Goal: Task Accomplishment & Management: Manage account settings

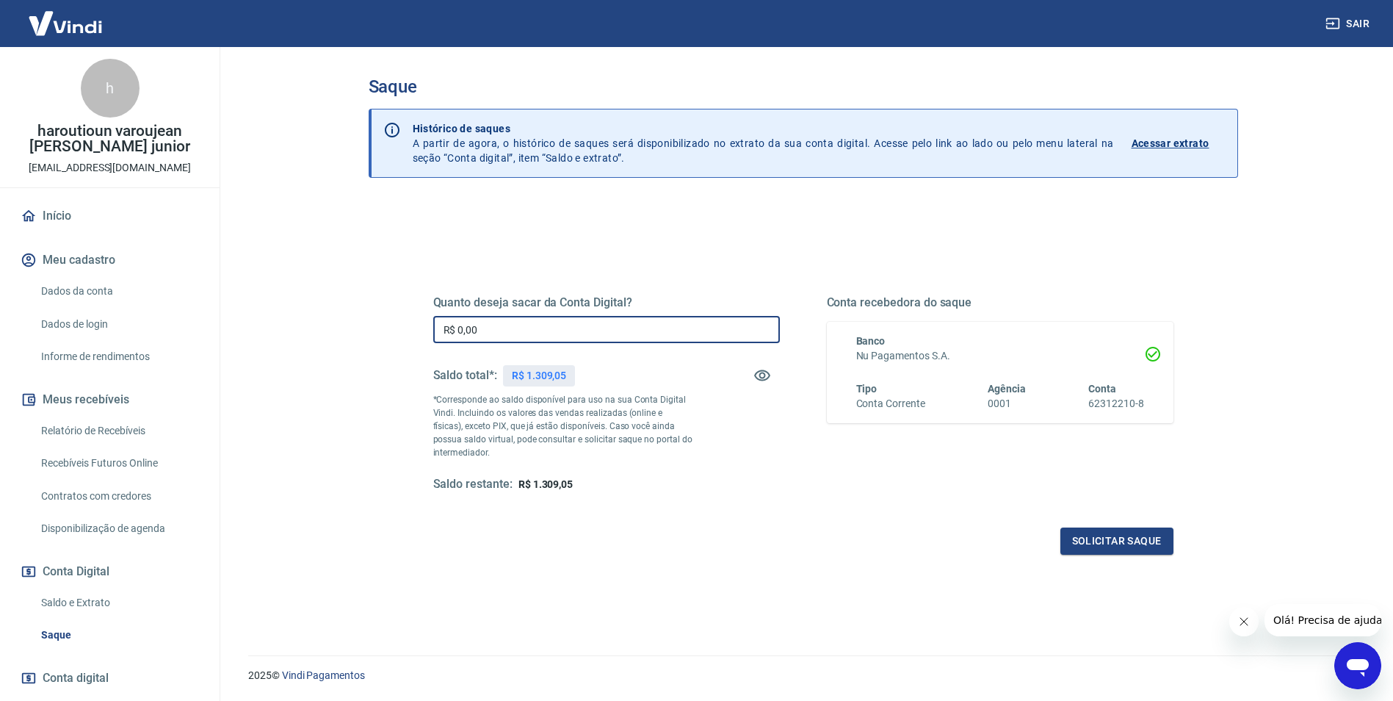
click at [563, 324] on input "R$ 0,00" at bounding box center [606, 329] width 347 height 27
type input "R$ 1.309,05"
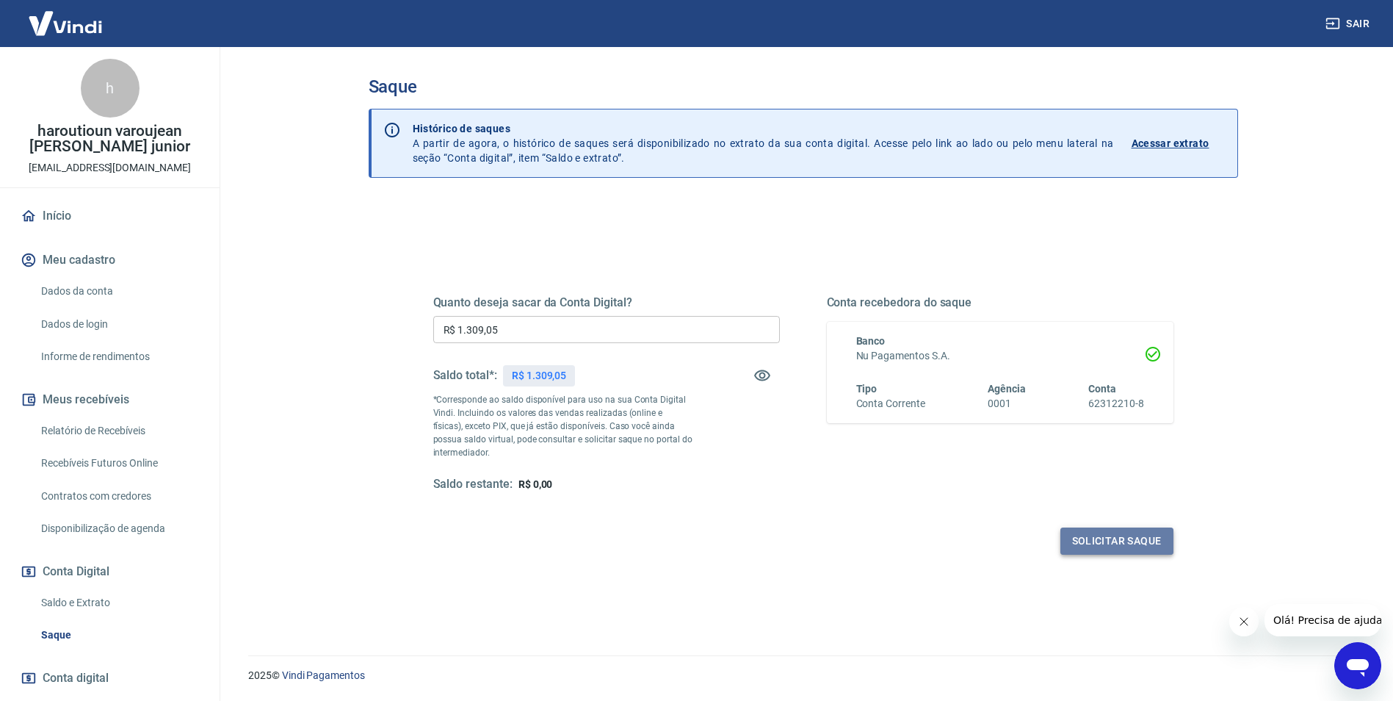
click at [1110, 538] on button "Solicitar saque" at bounding box center [1116, 540] width 113 height 27
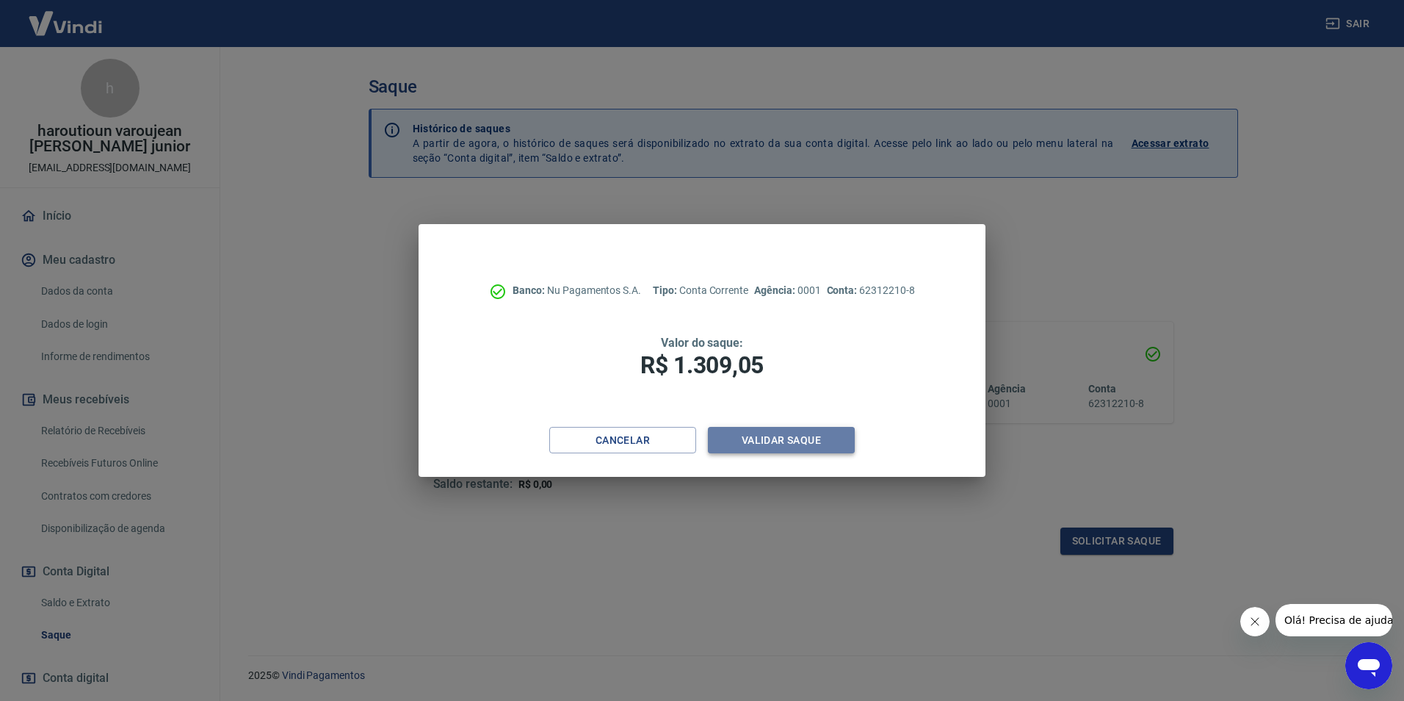
click at [814, 438] on button "Validar saque" at bounding box center [781, 440] width 147 height 27
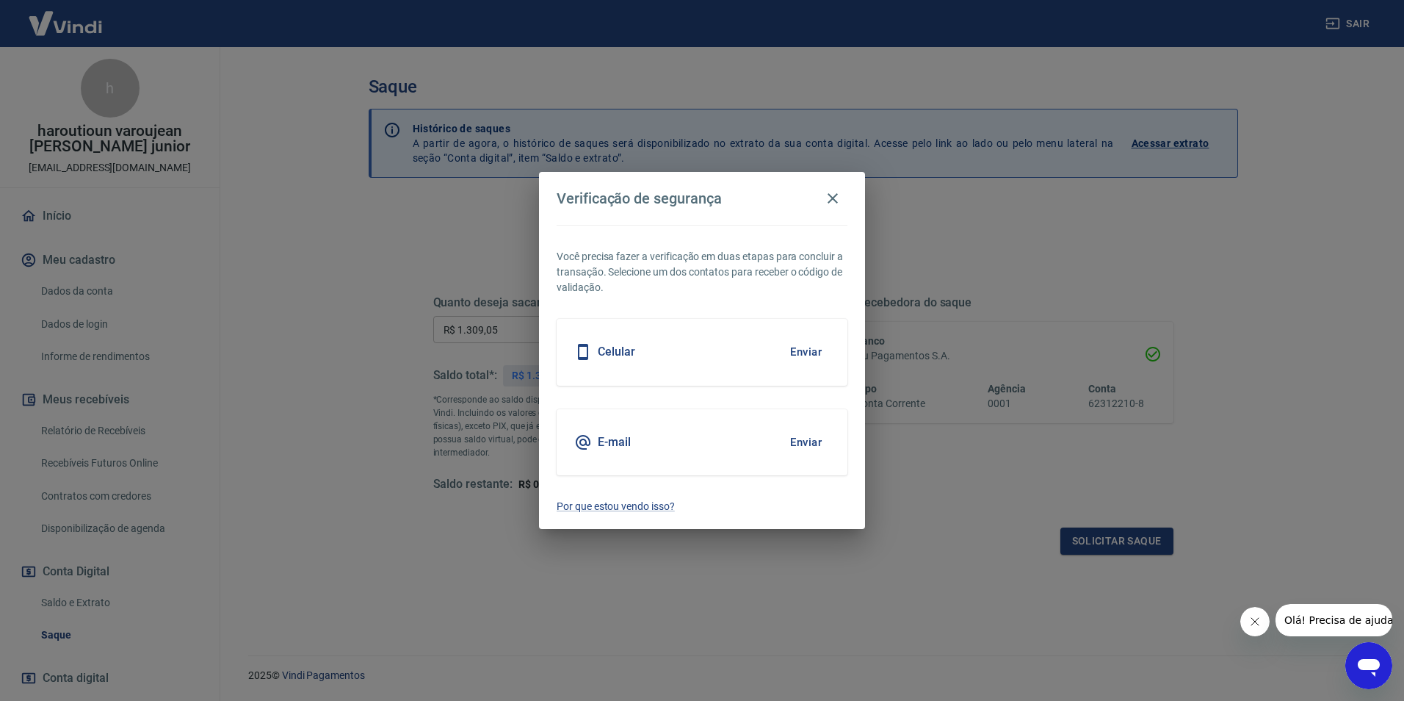
click at [771, 434] on div "E-mail Enviar" at bounding box center [702, 442] width 291 height 66
click at [795, 440] on button "Enviar" at bounding box center [806, 442] width 48 height 31
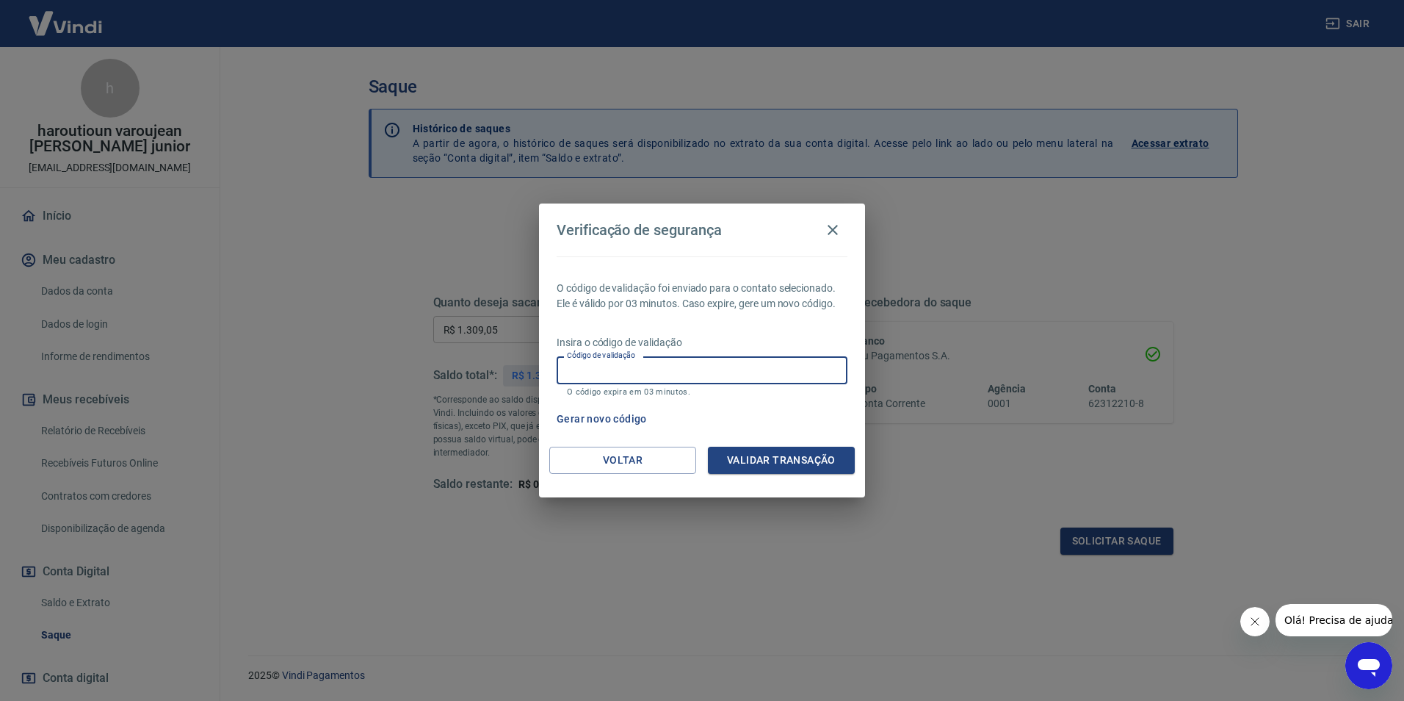
click at [633, 372] on input "Código de validação" at bounding box center [702, 369] width 291 height 27
paste input "747531"
type input "747531"
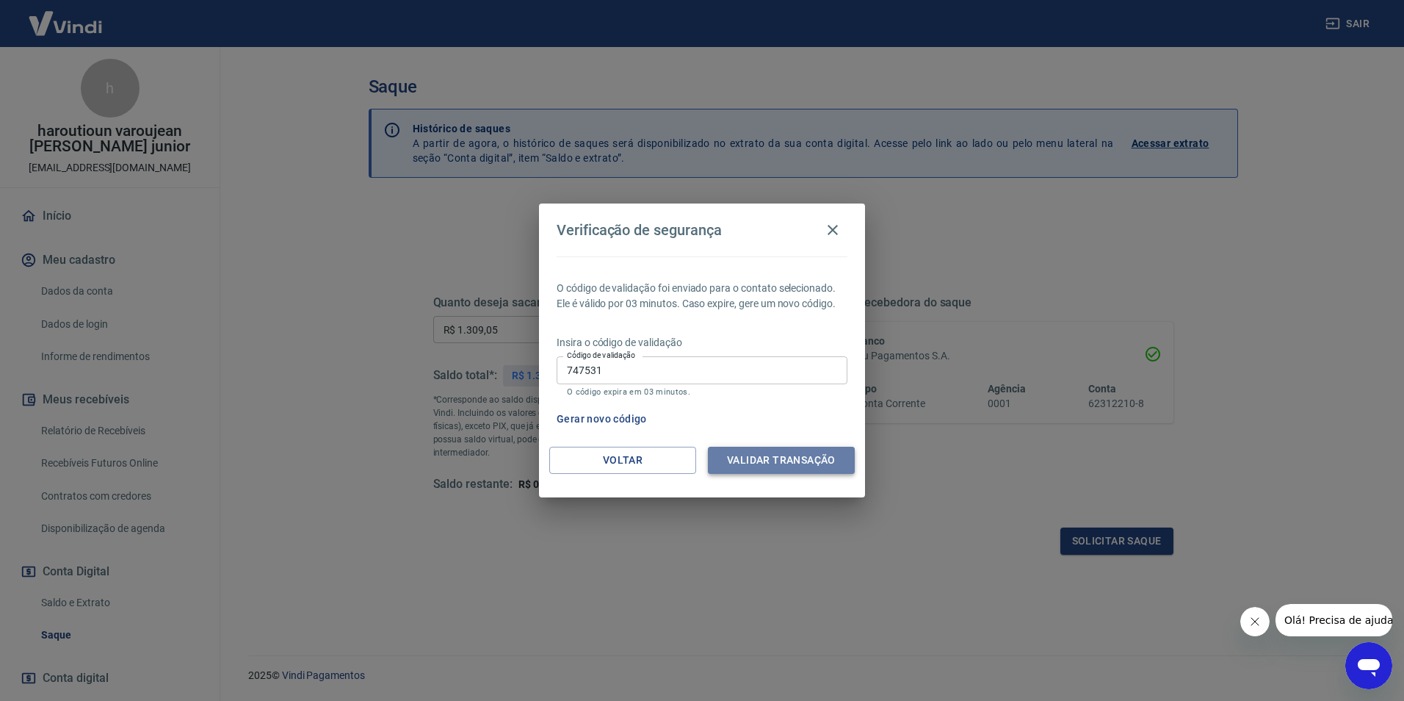
click at [766, 469] on button "Validar transação" at bounding box center [781, 459] width 147 height 27
